Goal: Transaction & Acquisition: Subscribe to service/newsletter

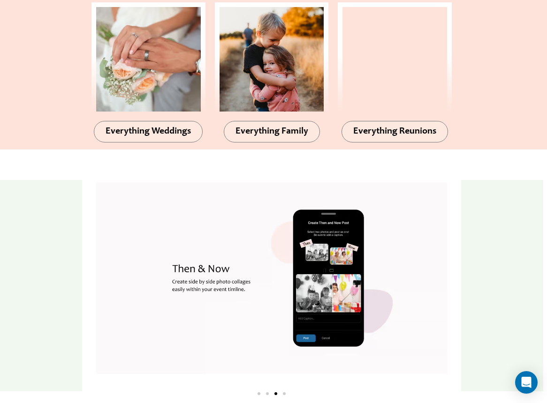
scroll to position [918, 0]
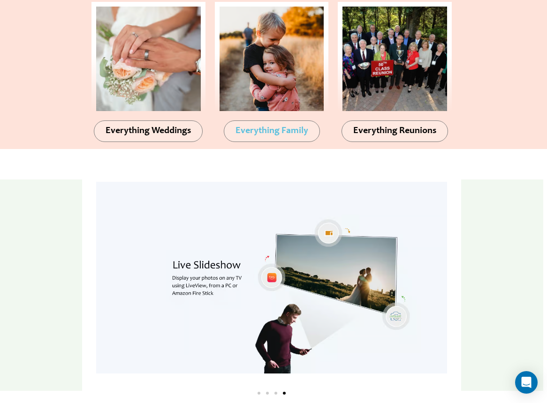
click at [256, 128] on span "Everything Family" at bounding box center [271, 131] width 73 height 9
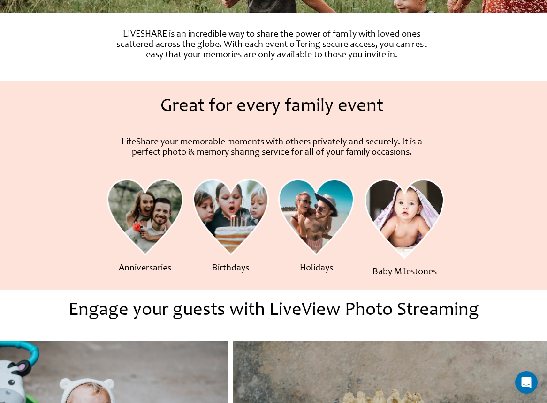
scroll to position [334, 0]
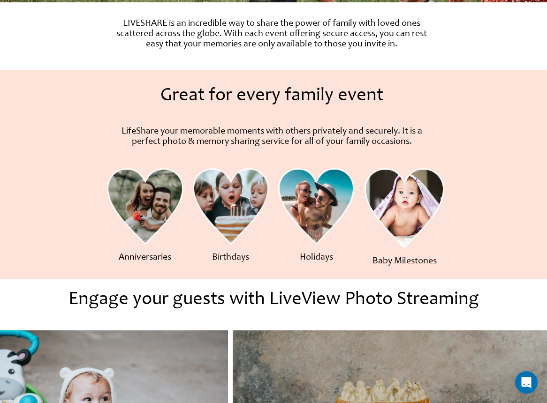
click at [245, 181] on img at bounding box center [231, 206] width 76 height 77
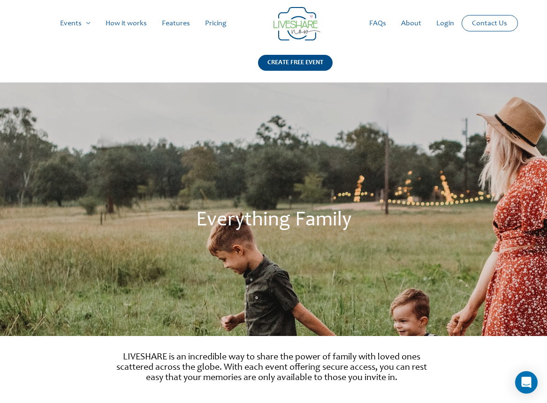
scroll to position [0, 0]
click at [219, 19] on link "Pricing" at bounding box center [215, 23] width 37 height 30
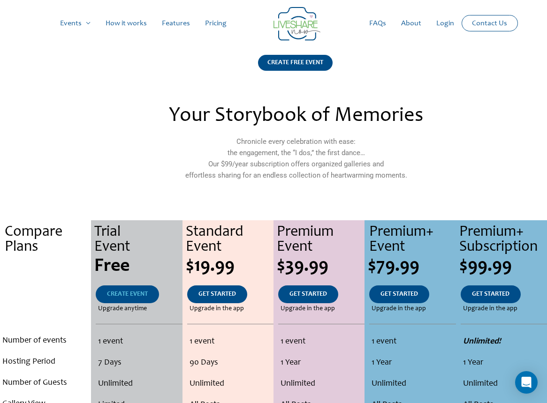
click at [124, 296] on span "CREATE EVENT" at bounding box center [127, 294] width 41 height 7
